Goal: Check status

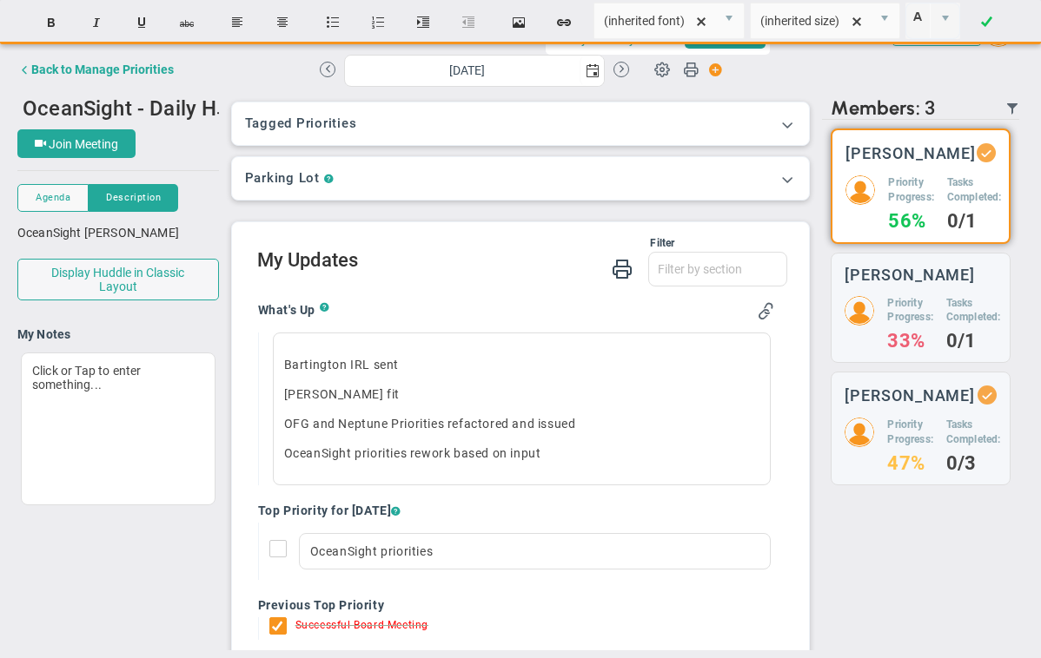
scroll to position [102, 0]
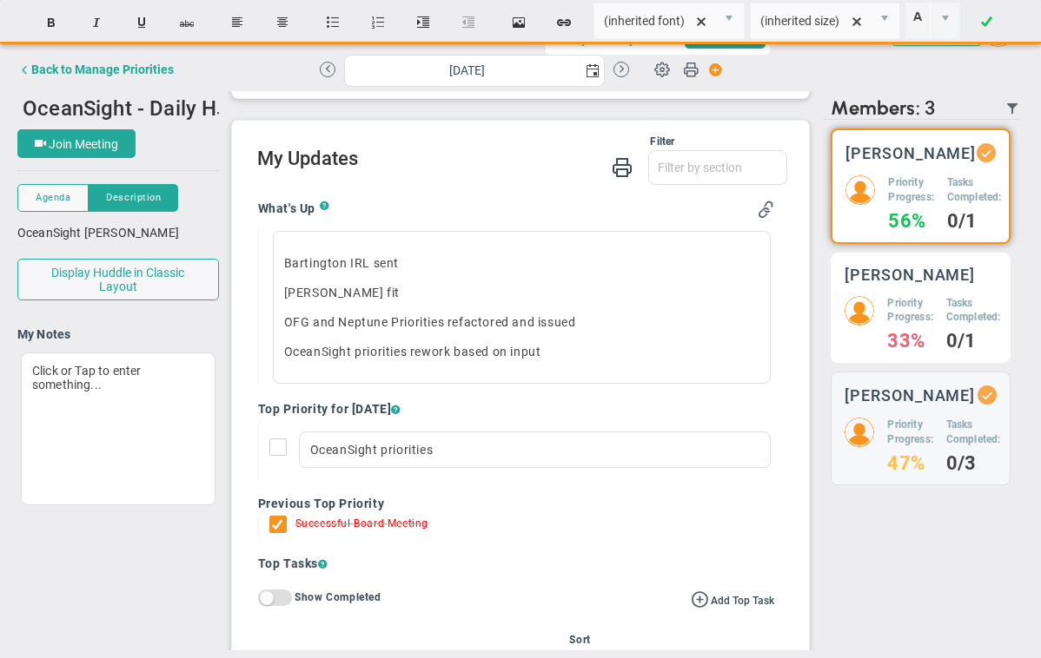
click at [875, 308] on div "[PERSON_NAME] Priority Progress: 33% Tasks Completed: 0/1" at bounding box center [920, 308] width 180 height 111
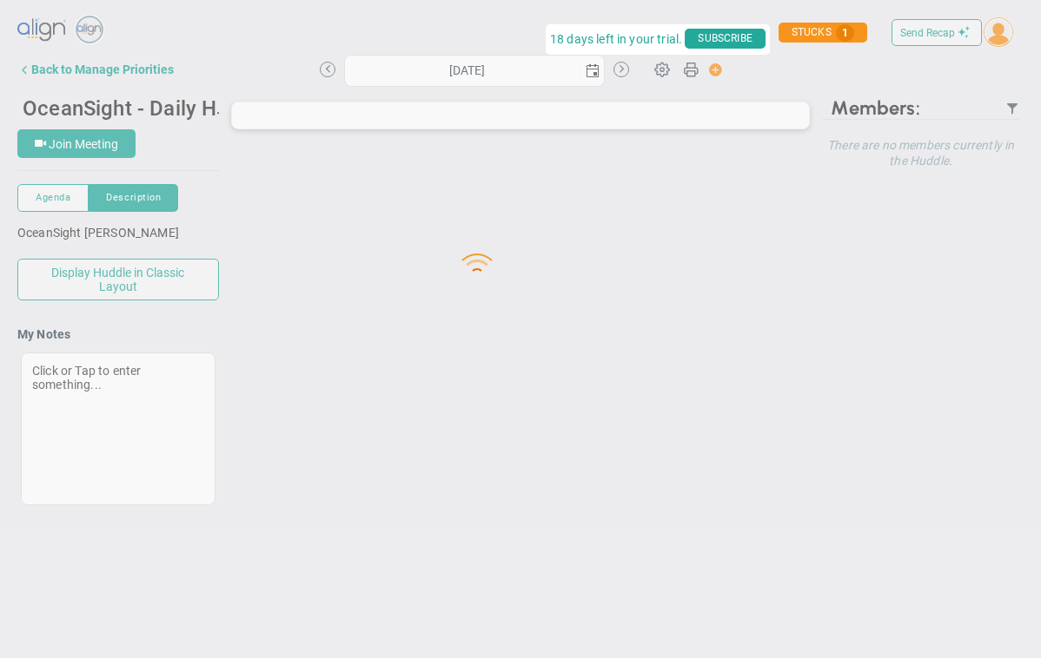
type input "[DATE]"
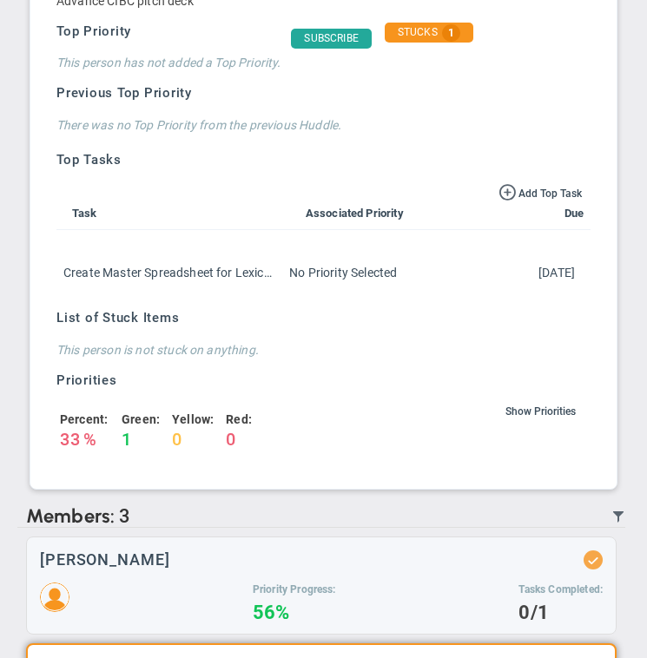
scroll to position [1085, 0]
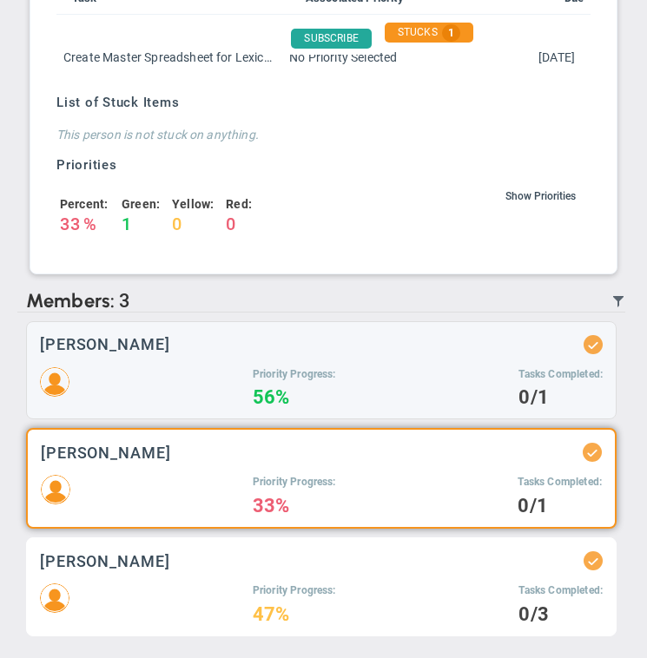
click at [158, 590] on div "Priority Progress: 47% Tasks Completed: 0/3" at bounding box center [321, 603] width 563 height 39
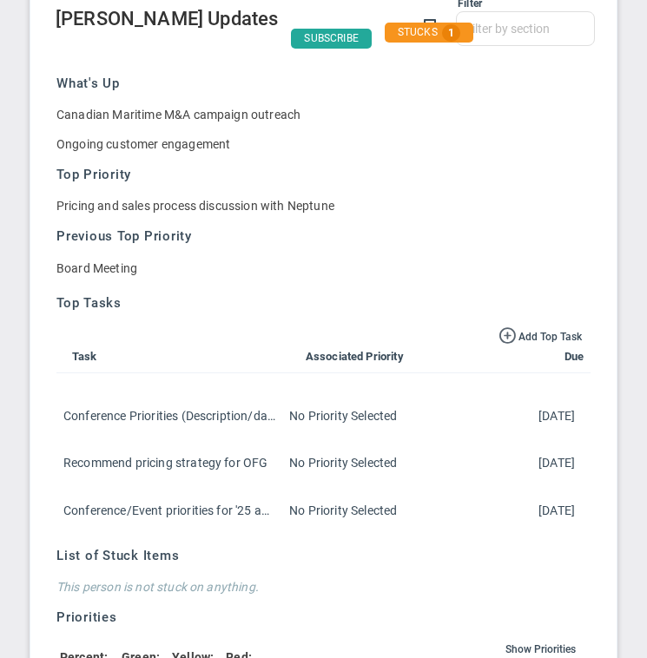
scroll to position [1149, 0]
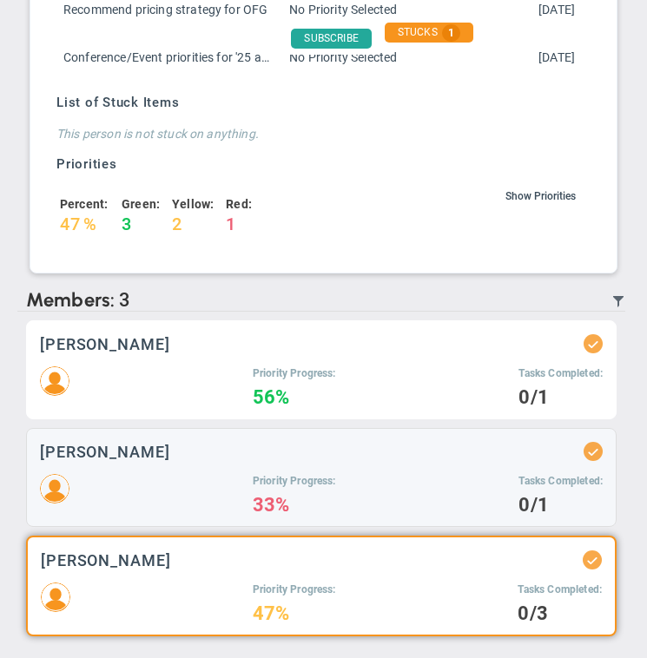
click at [273, 382] on div "Priority Progress: 56%" at bounding box center [294, 386] width 83 height 39
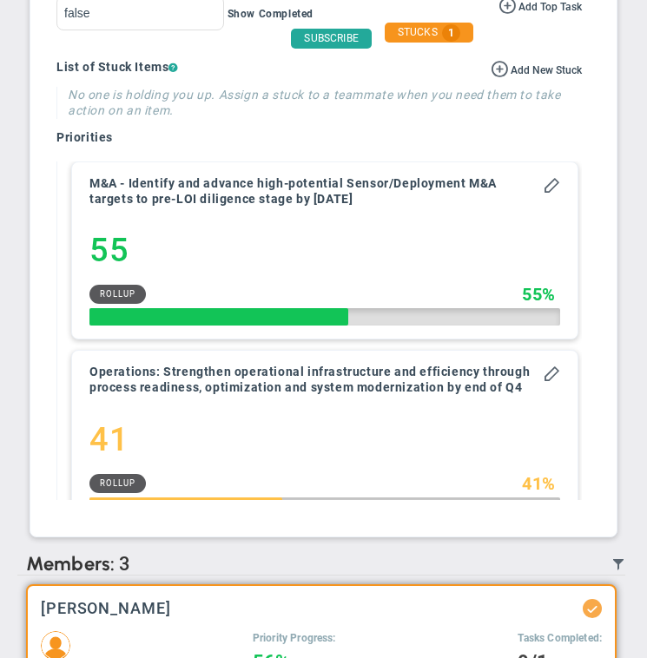
scroll to position [692, 0]
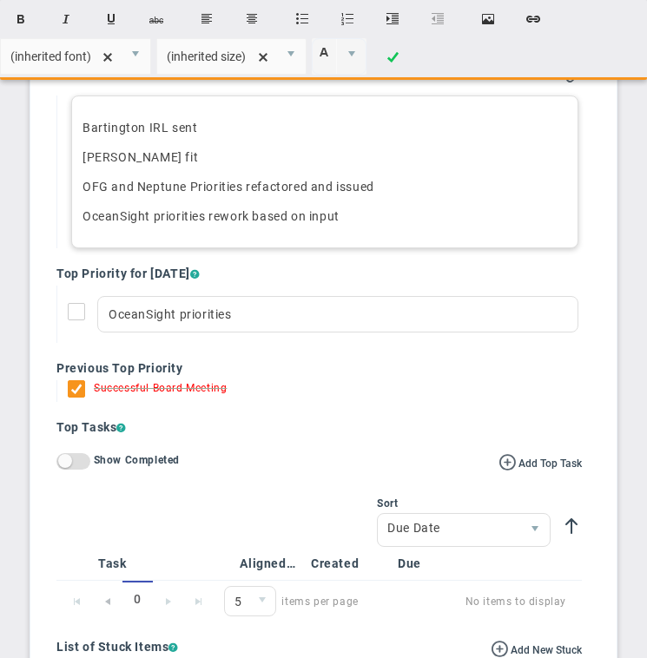
click at [359, 216] on p "OceanSight priorities rework based on input" at bounding box center [325, 216] width 485 height 17
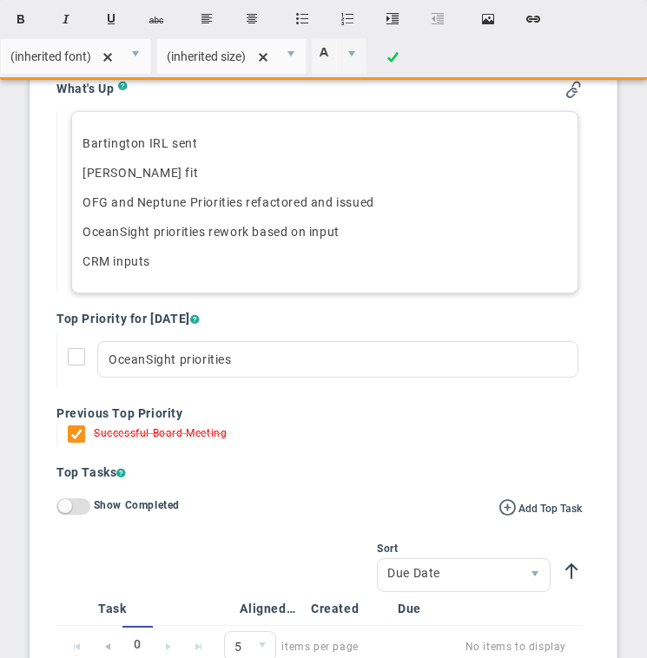
scroll to position [680, 0]
